Goal: Task Accomplishment & Management: Use online tool/utility

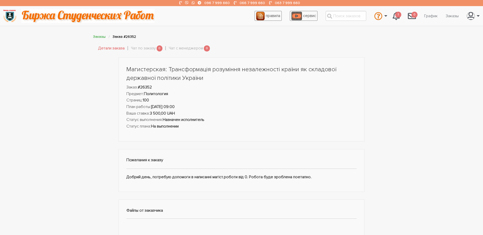
scroll to position [207, 0]
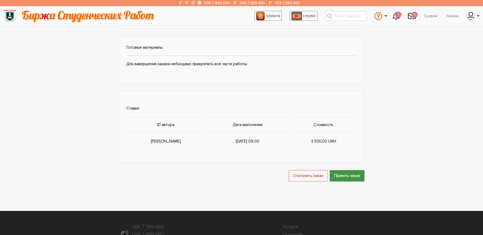
click at [346, 176] on input "Принять заказ" at bounding box center [347, 175] width 35 height 11
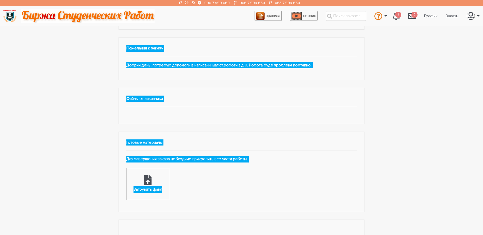
scroll to position [124, 0]
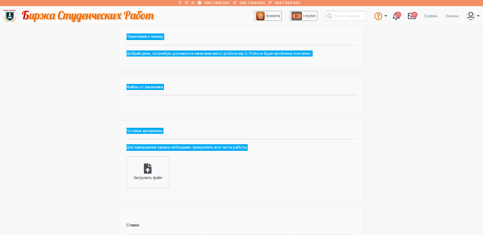
drag, startPoint x: 125, startPoint y: 65, endPoint x: 283, endPoint y: 144, distance: 176.1
click at [283, 144] on div "Магистерская: Трансформація розуміння незалежності країни як складової державно…" at bounding box center [242, 71] width 254 height 274
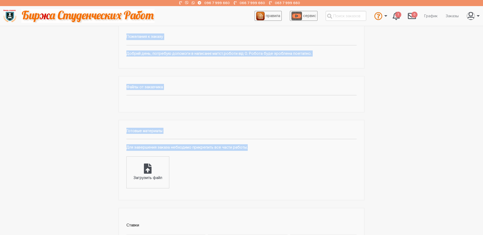
copy div "Магистерская: Трансформація розуміння незалежності країни як складової державно…"
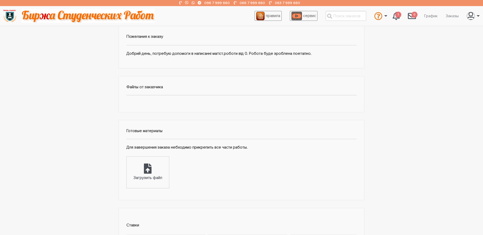
click at [96, 133] on div "Магистерская: Трансформація розуміння незалежності країни як складової державно…" at bounding box center [241, 71] width 305 height 274
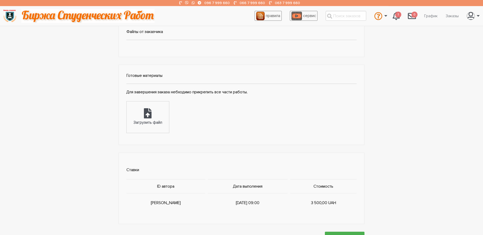
scroll to position [227, 0]
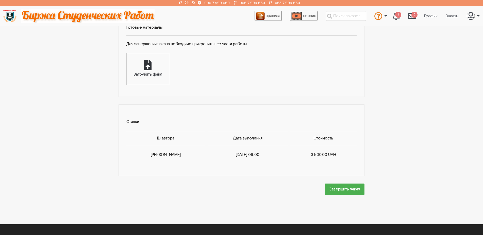
click at [160, 70] on div "Загрузить файл" at bounding box center [148, 68] width 42 height 31
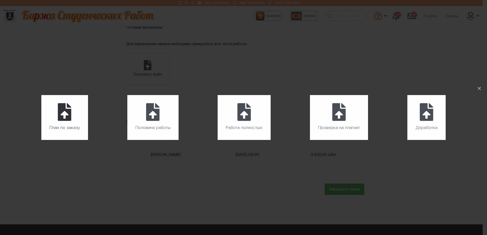
click at [69, 111] on icon at bounding box center [64, 112] width 13 height 18
click at [42, 140] on input "План по заказу" at bounding box center [41, 140] width 0 height 0
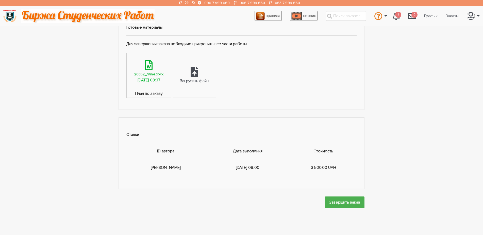
click at [148, 69] on link "26352_план.docx [DATE] 08:37" at bounding box center [149, 71] width 44 height 37
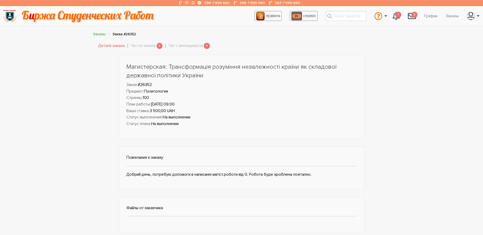
scroll to position [0, 0]
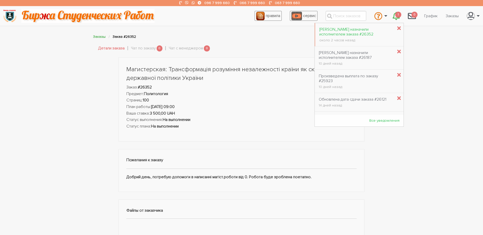
click at [363, 31] on div "[PERSON_NAME] назначили исполнителем заказа #26352" at bounding box center [356, 32] width 74 height 10
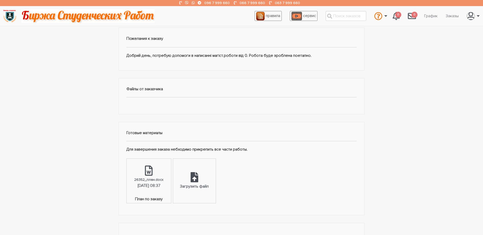
scroll to position [104, 0]
